Goal: Information Seeking & Learning: Learn about a topic

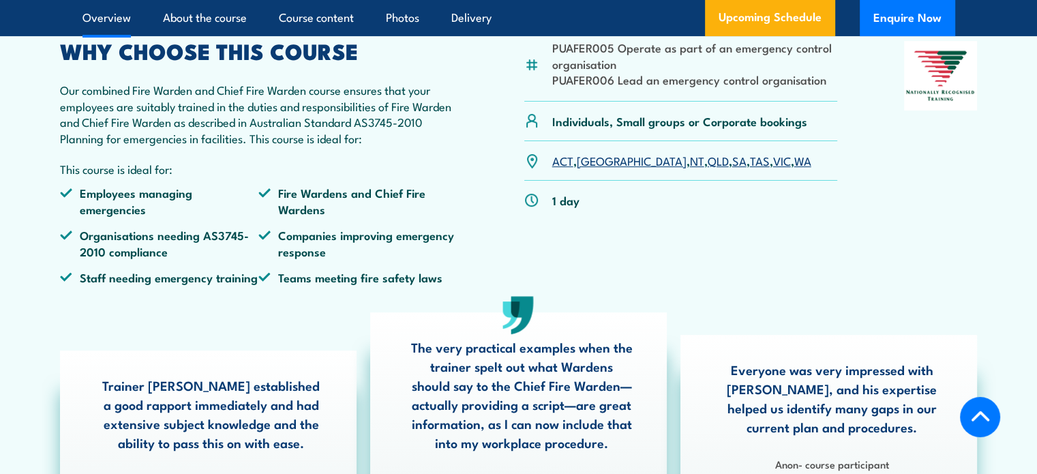
scroll to position [477, 0]
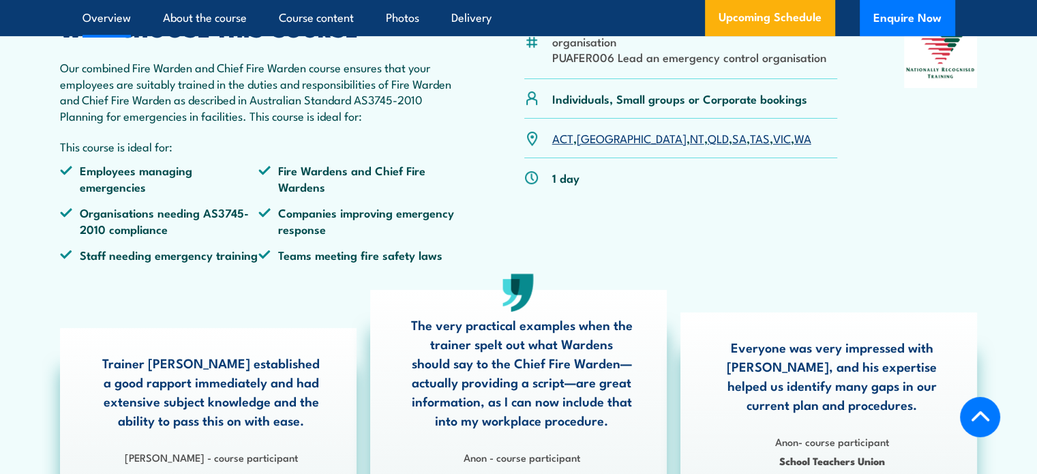
click at [309, 194] on li "Fire Wardens and Chief Fire Wardens" at bounding box center [357, 178] width 199 height 32
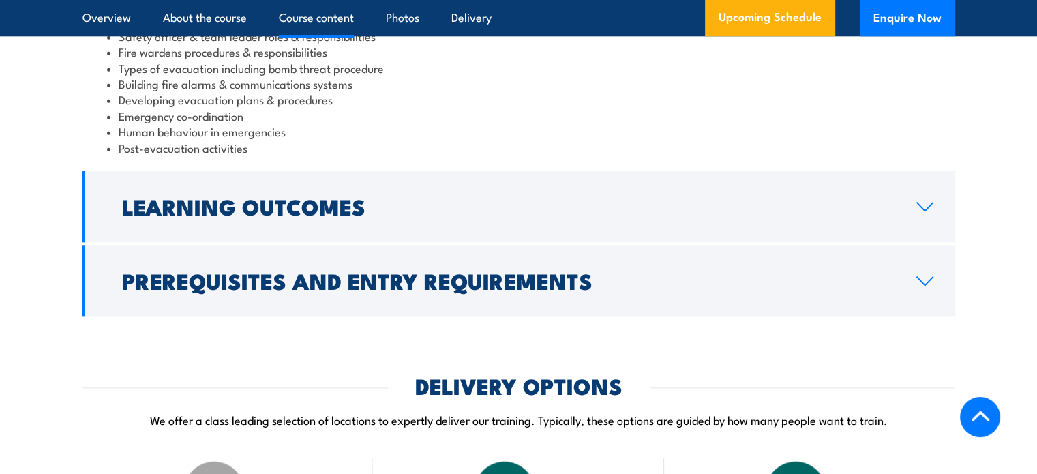
scroll to position [1500, 0]
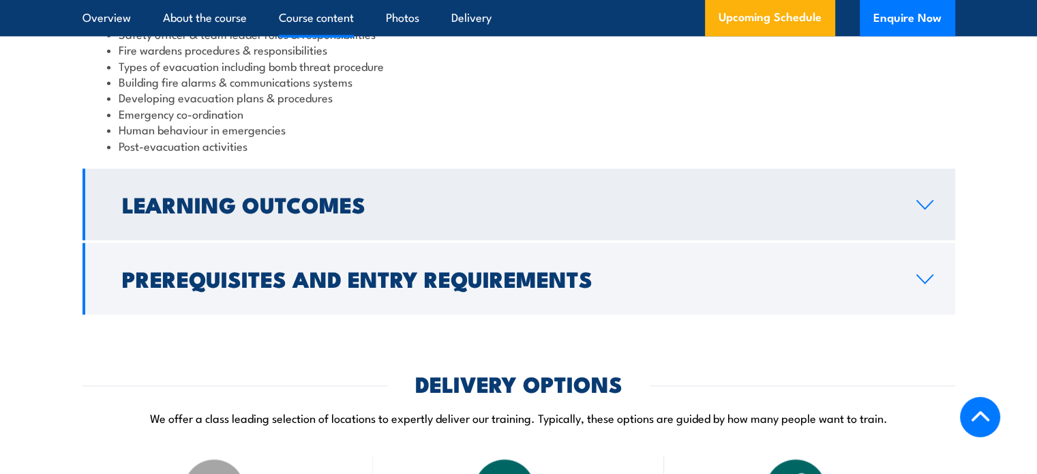
click at [382, 213] on h2 "Learning Outcomes" at bounding box center [508, 203] width 773 height 19
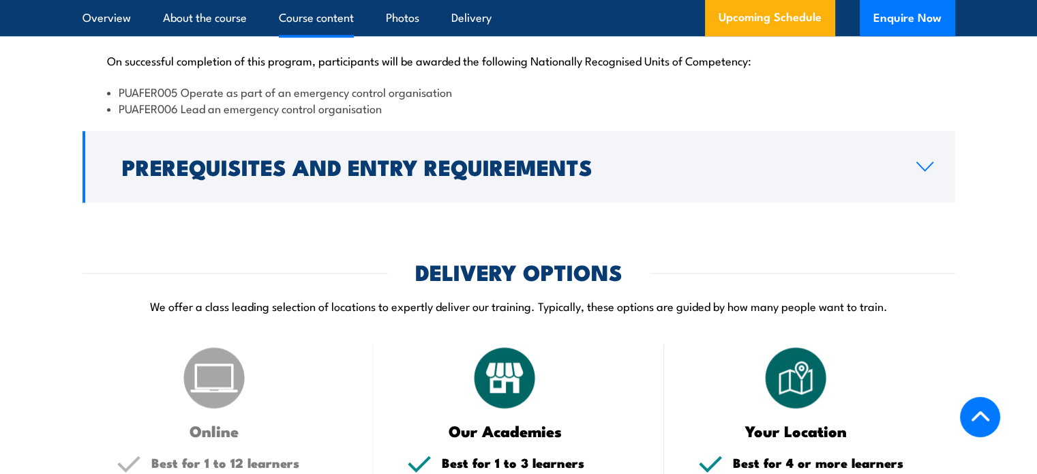
scroll to position [1476, 0]
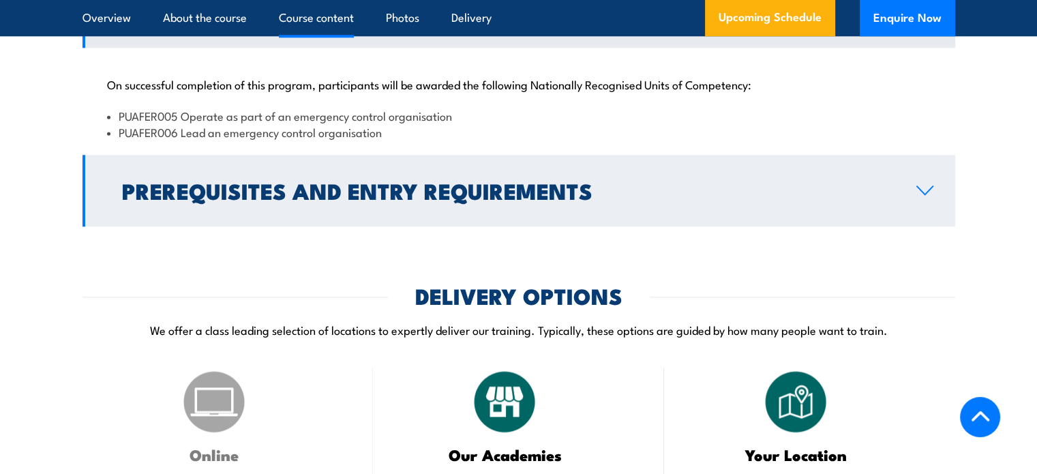
click at [620, 200] on h2 "Prerequisites and Entry Requirements" at bounding box center [508, 190] width 773 height 19
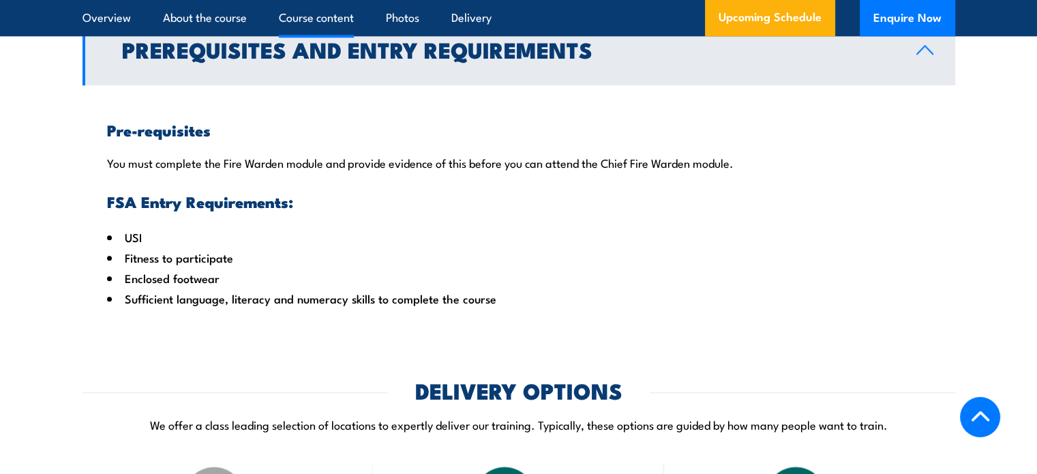
scroll to position [1544, 0]
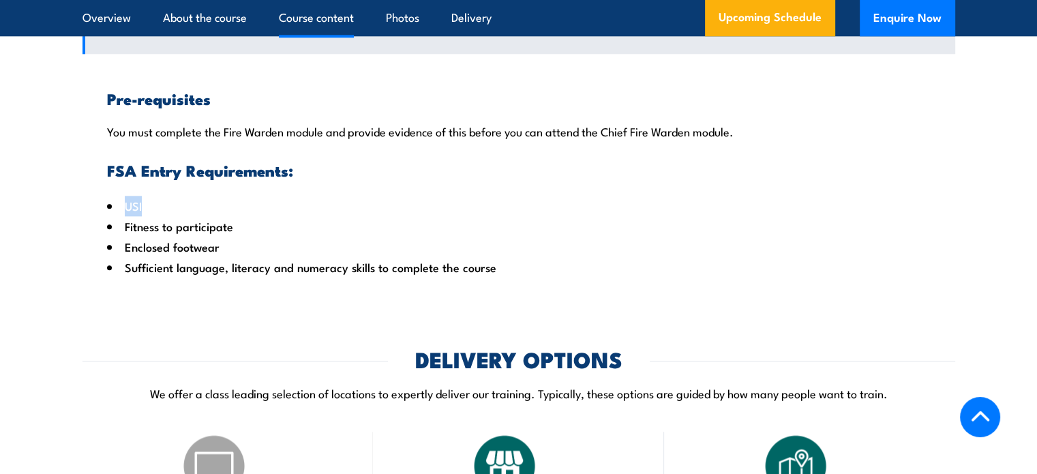
drag, startPoint x: 125, startPoint y: 223, endPoint x: 150, endPoint y: 224, distance: 24.6
click at [150, 216] on li "USI" at bounding box center [519, 206] width 824 height 20
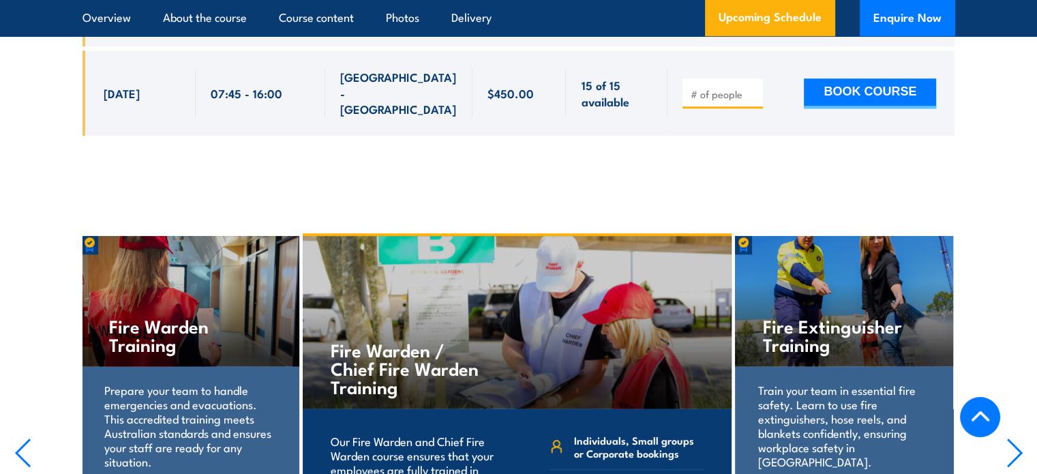
scroll to position [6181, 0]
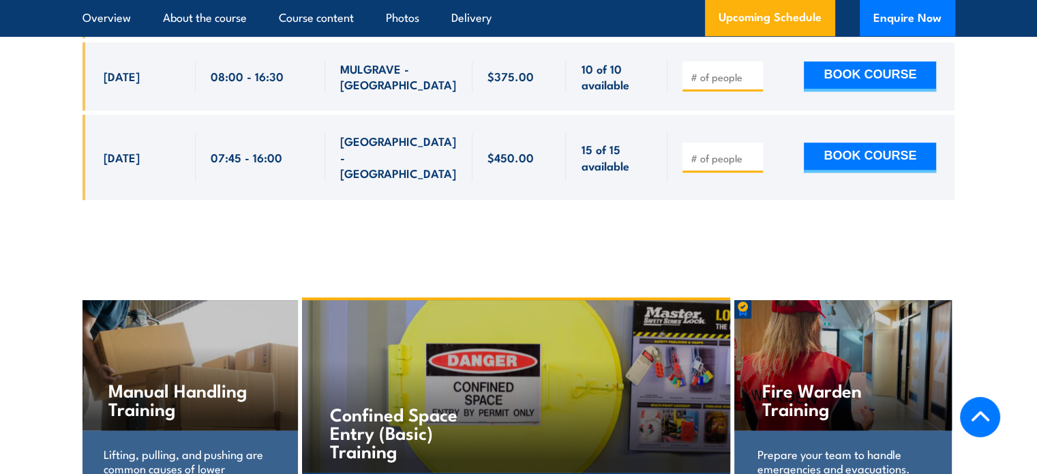
click at [802, 380] on h4 "Fire Warden Training" at bounding box center [843, 398] width 162 height 37
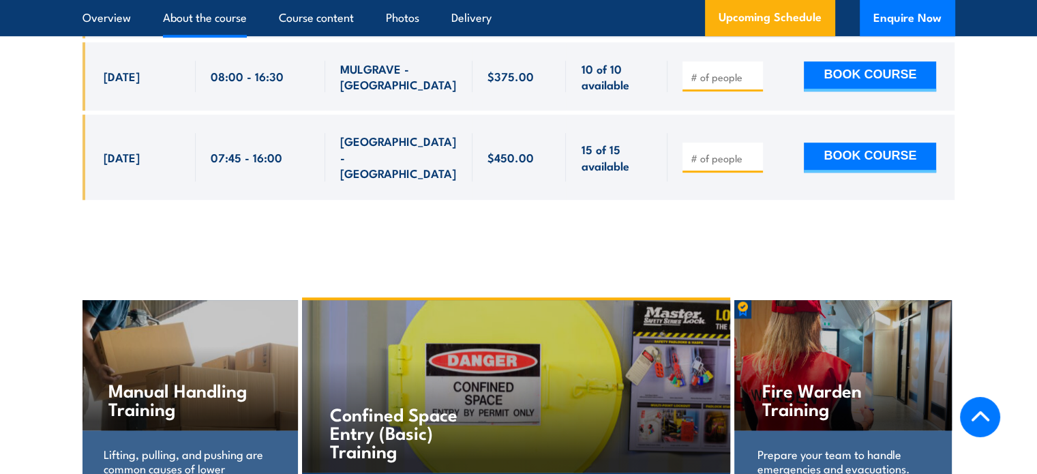
click at [218, 15] on link "About the course" at bounding box center [205, 18] width 84 height 36
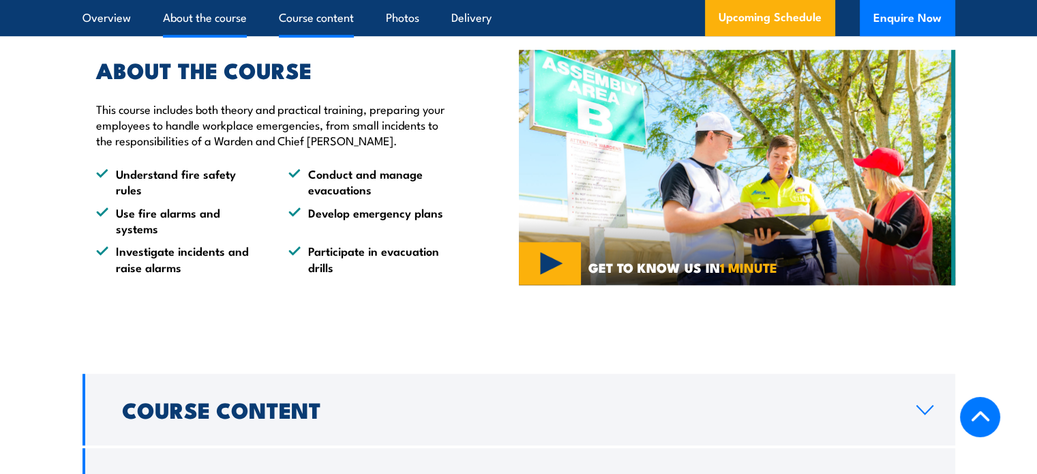
scroll to position [976, 0]
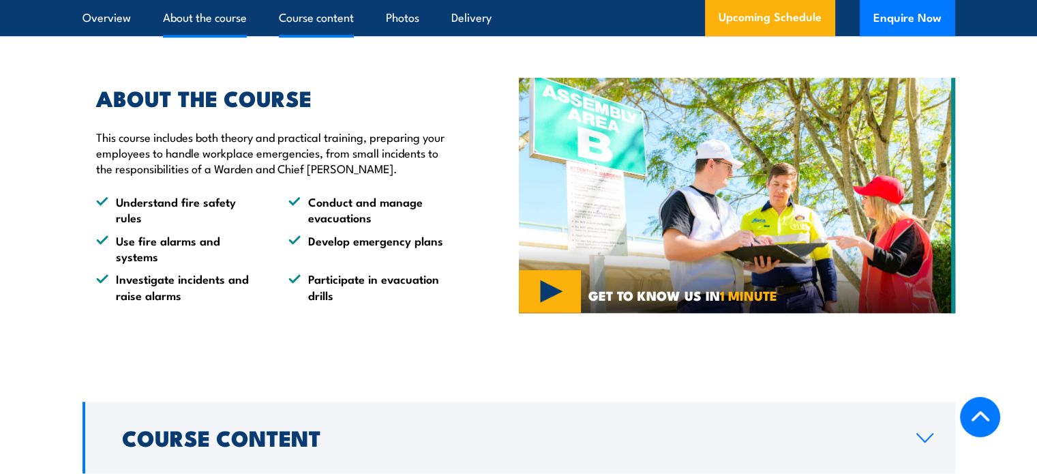
click at [320, 18] on link "Course content" at bounding box center [316, 18] width 75 height 36
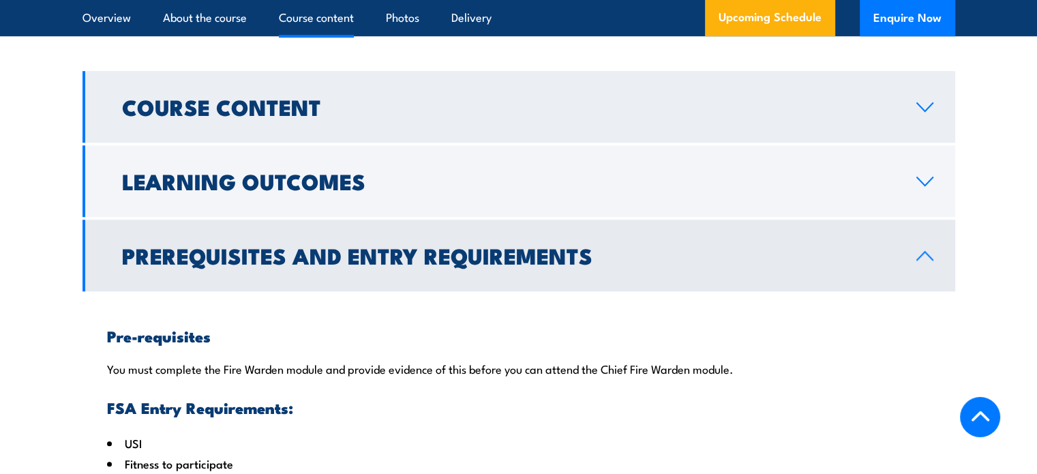
scroll to position [1309, 0]
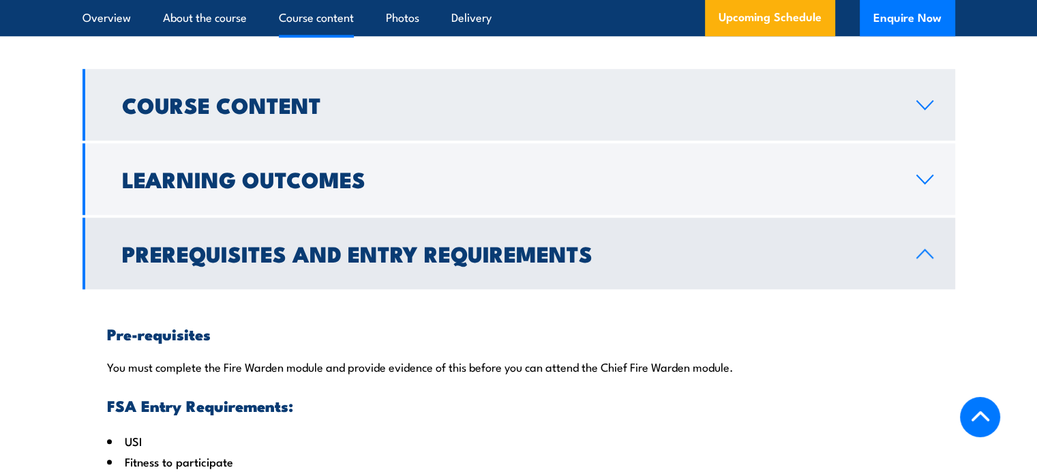
click at [297, 137] on link "Course Content" at bounding box center [519, 105] width 873 height 72
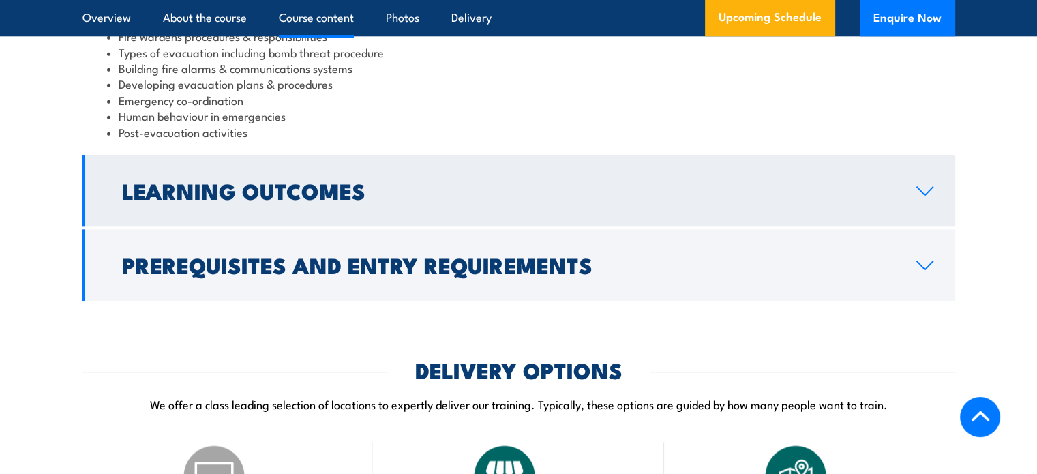
click at [284, 200] on h2 "Learning Outcomes" at bounding box center [508, 190] width 773 height 19
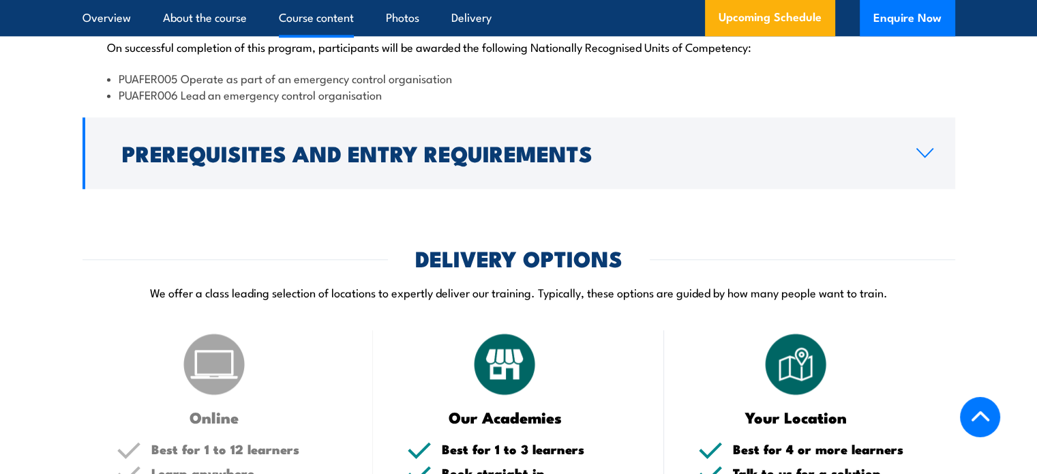
scroll to position [1482, 0]
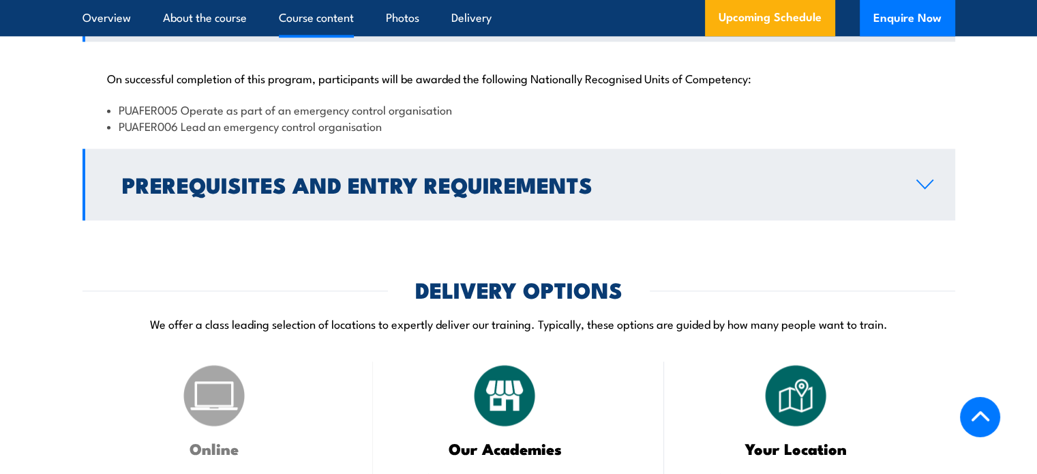
click at [329, 190] on h2 "Prerequisites and Entry Requirements" at bounding box center [508, 184] width 773 height 19
